Goal: Information Seeking & Learning: Learn about a topic

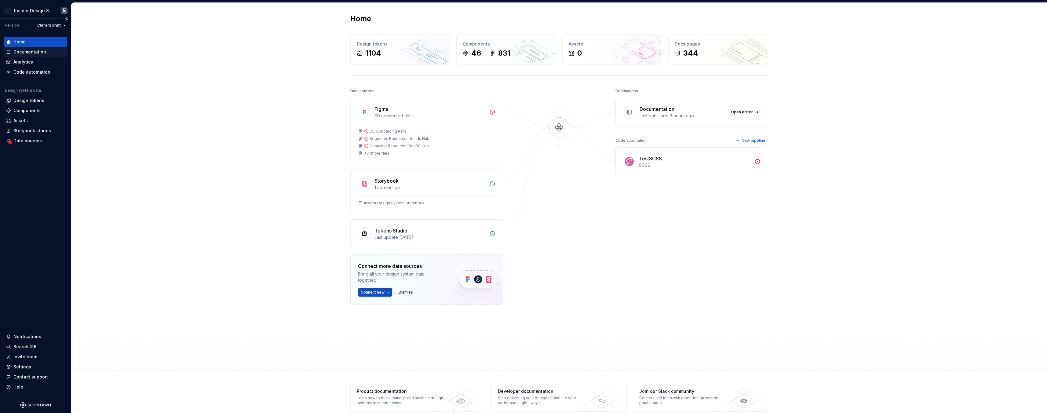
click at [24, 49] on div "Documentation" at bounding box center [29, 52] width 33 height 6
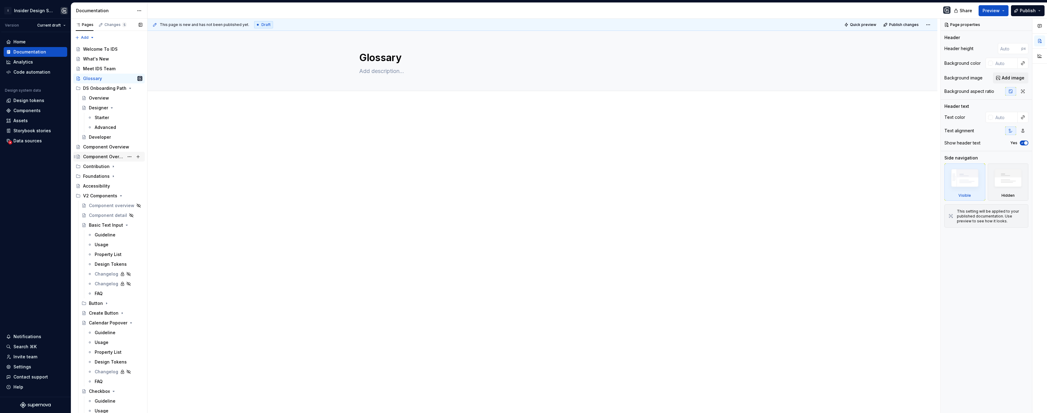
click at [107, 157] on div "Component Overview" at bounding box center [103, 157] width 41 height 6
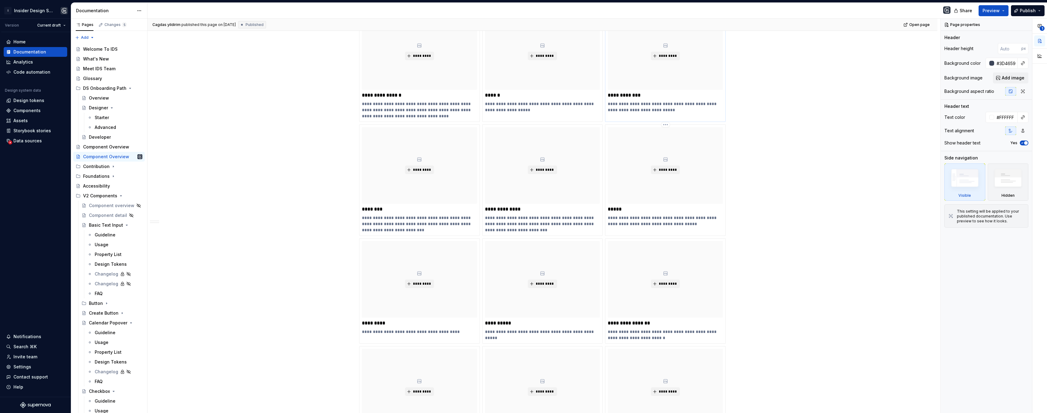
scroll to position [124, 0]
click at [1044, 27] on span "1" at bounding box center [1042, 28] width 5 height 5
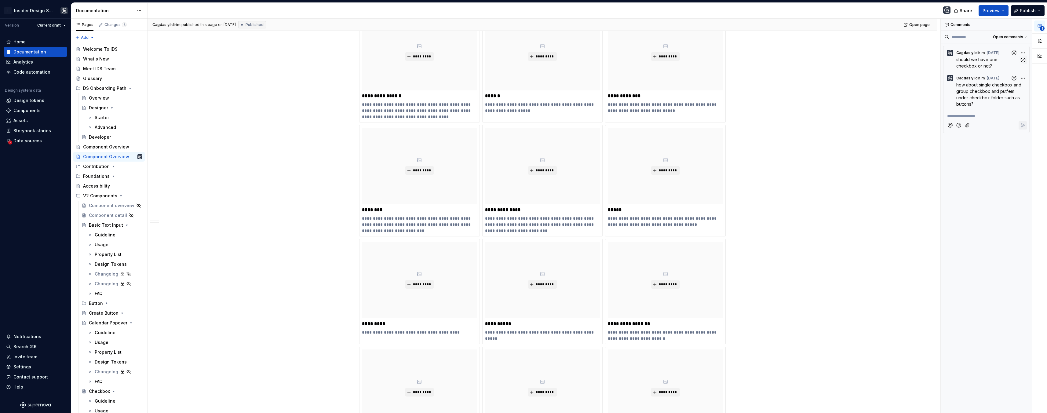
click at [993, 64] on p "should we have one checkbox or not?" at bounding box center [987, 62] width 63 height 13
click at [788, 126] on div "**********" at bounding box center [544, 216] width 793 height 395
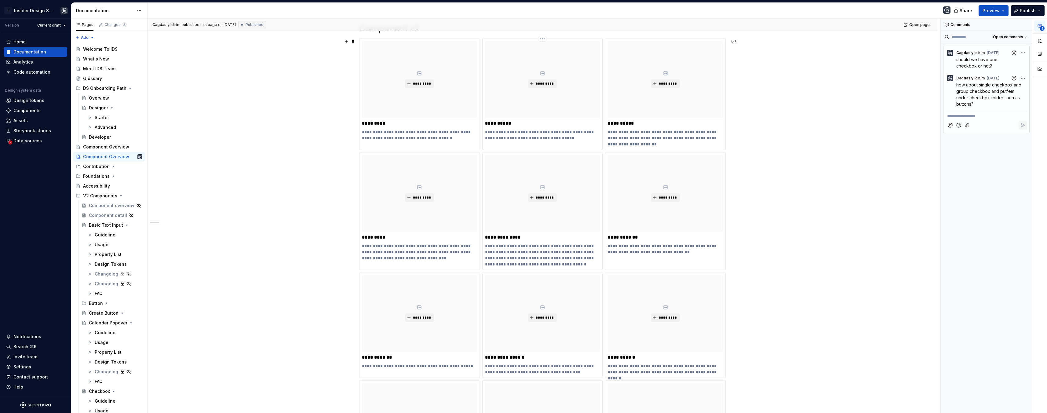
scroll to position [1023, 0]
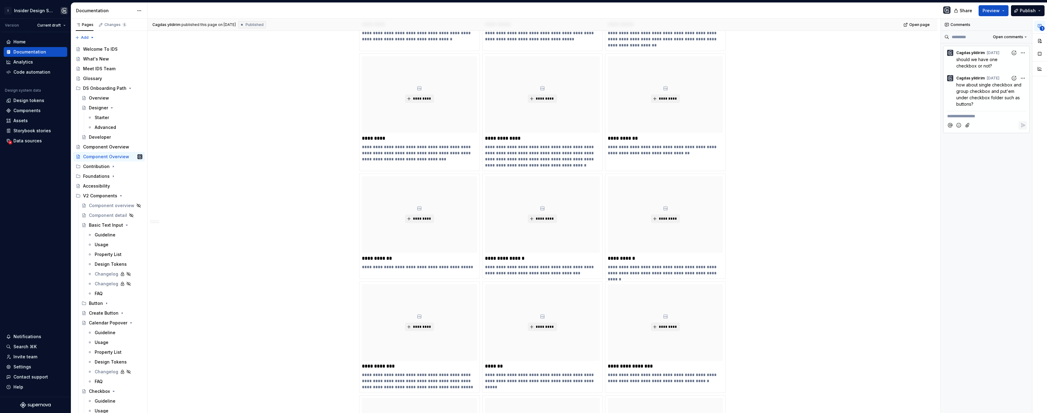
click at [109, 147] on div "Component Overview" at bounding box center [106, 147] width 46 height 6
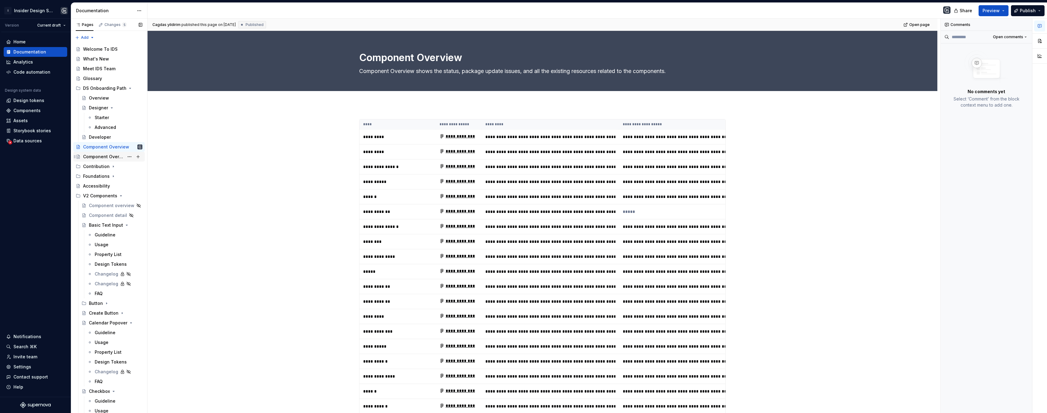
click at [110, 157] on div "Component Overview" at bounding box center [103, 157] width 41 height 6
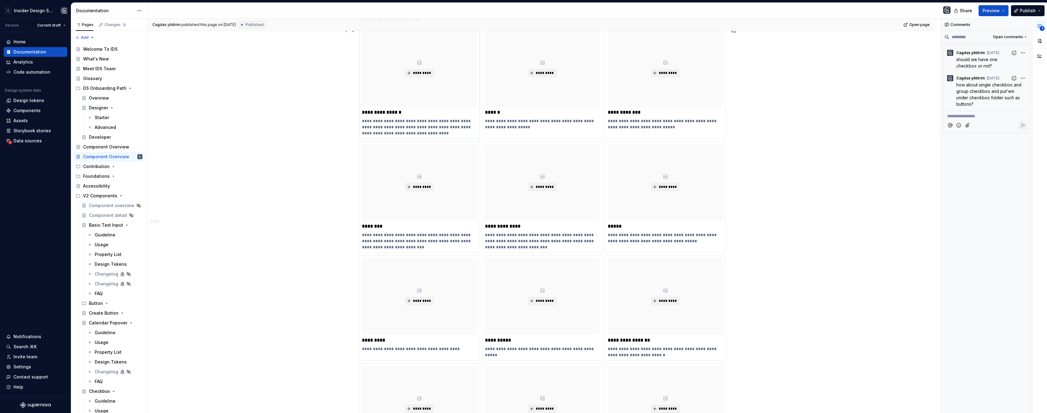
scroll to position [102, 0]
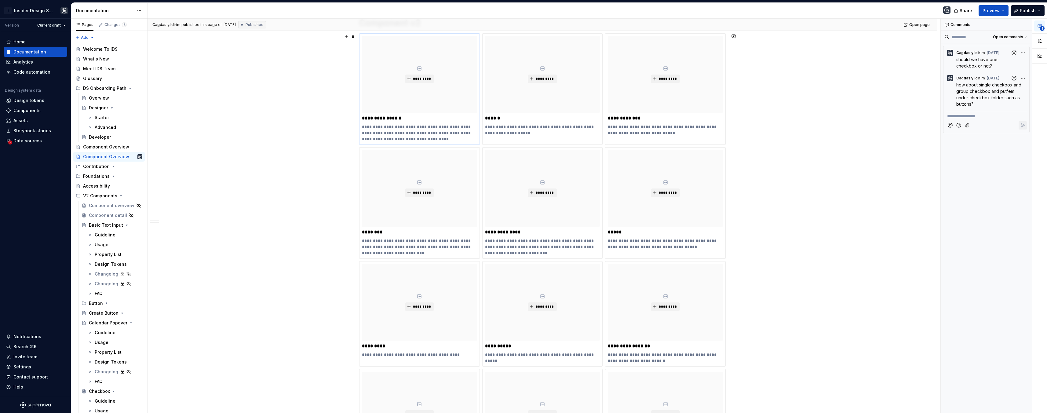
type textarea "*"
